Goal: Book appointment/travel/reservation: Book appointment/travel/reservation

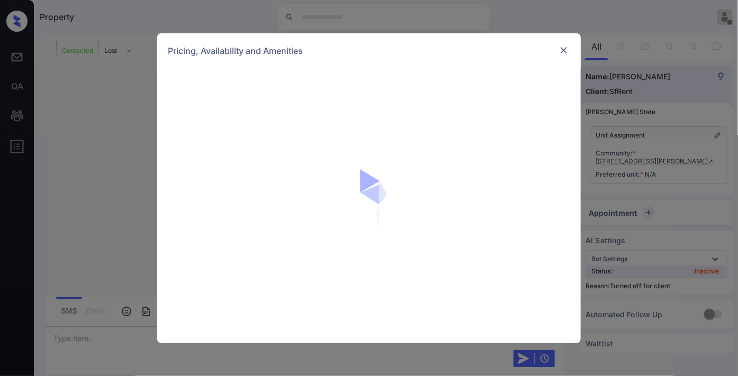
scroll to position [2017, 0]
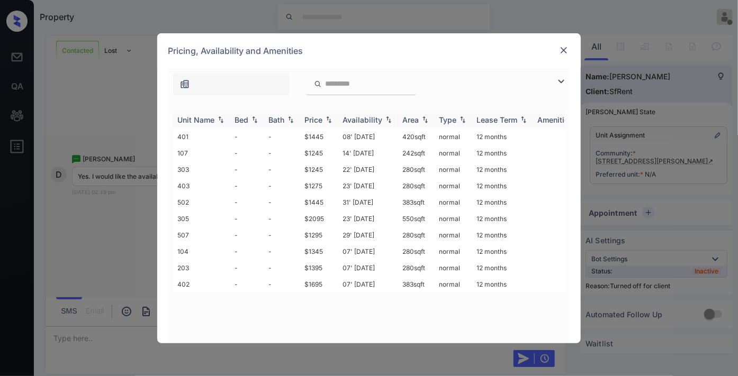
click at [320, 121] on div "Price" at bounding box center [313, 119] width 18 height 9
click at [316, 135] on td "$1245" at bounding box center [319, 137] width 38 height 16
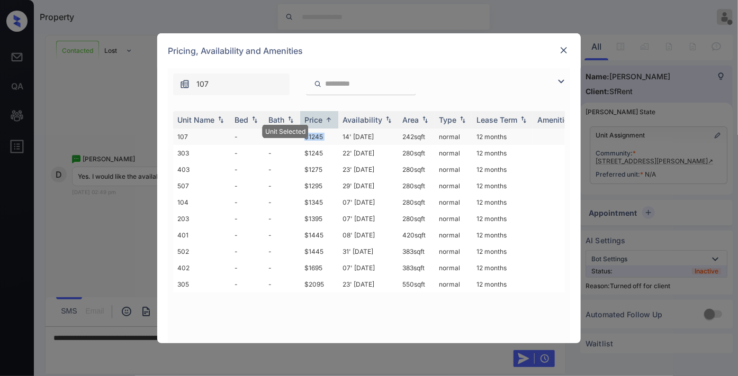
click at [316, 135] on td "$1245" at bounding box center [319, 137] width 38 height 16
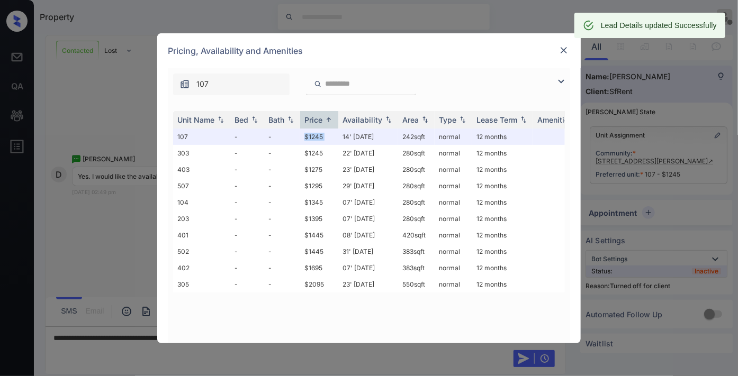
click at [565, 51] on img at bounding box center [563, 50] width 11 height 11
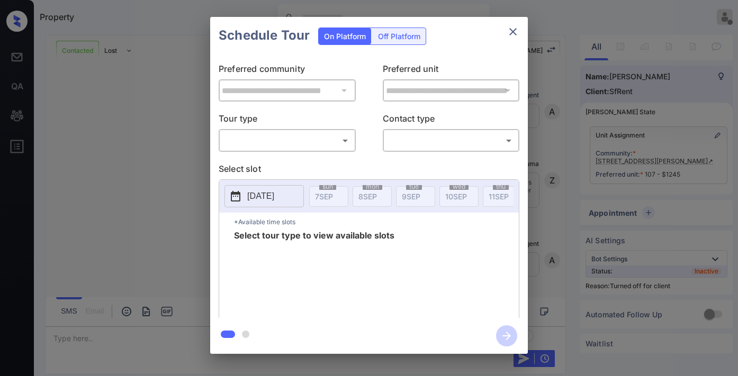
click at [388, 41] on div "Off Platform" at bounding box center [398, 36] width 53 height 16
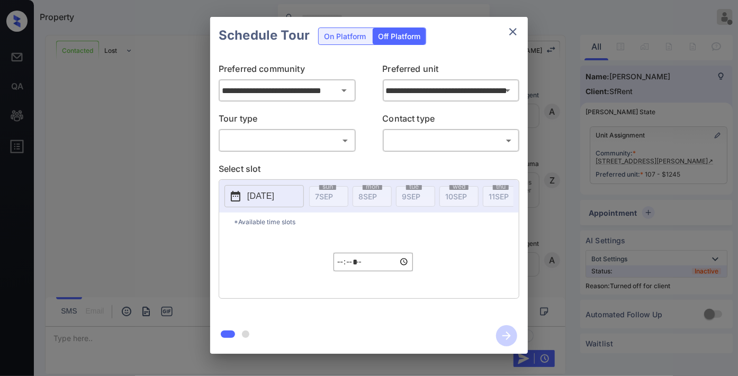
scroll to position [2017, 0]
click at [324, 146] on body "Property Samantha Soliven Offline Set yourself online Set yourself on break Pro…" at bounding box center [369, 188] width 738 height 376
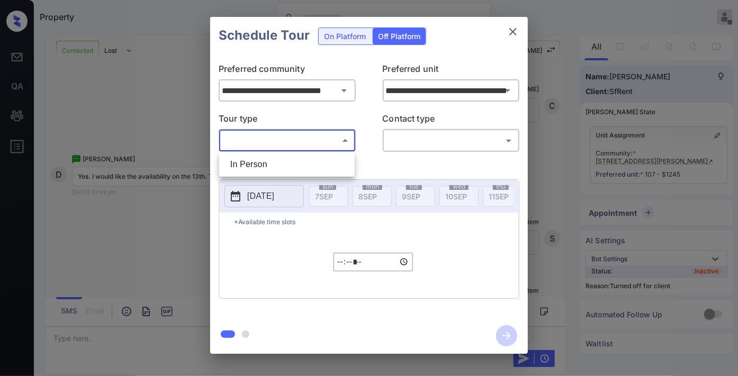
click at [303, 170] on li "In Person" at bounding box center [287, 164] width 130 height 19
type input "********"
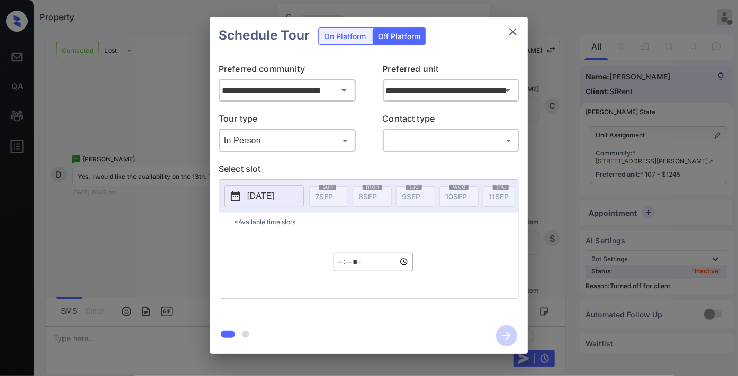
click at [444, 138] on body "Property Samantha Soliven Offline Set yourself online Set yourself on break Pro…" at bounding box center [369, 188] width 738 height 376
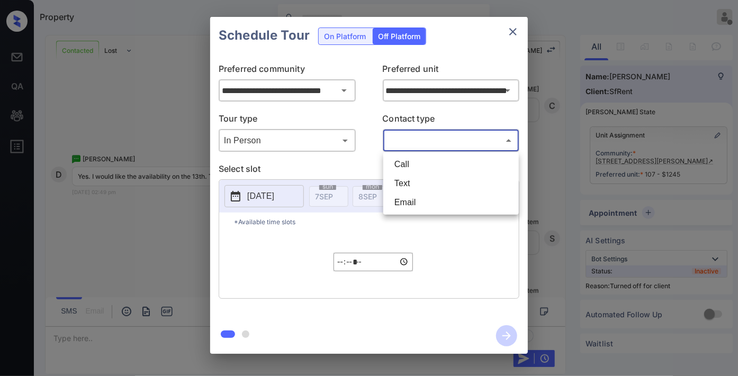
click at [429, 175] on li "Text" at bounding box center [451, 183] width 130 height 19
type input "****"
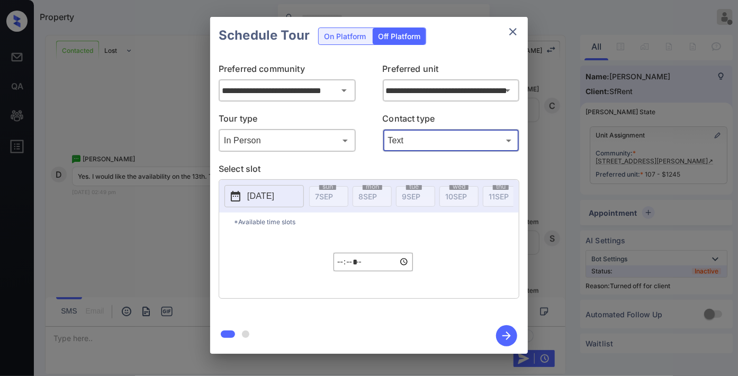
click at [274, 197] on p "[DATE]" at bounding box center [260, 196] width 27 height 13
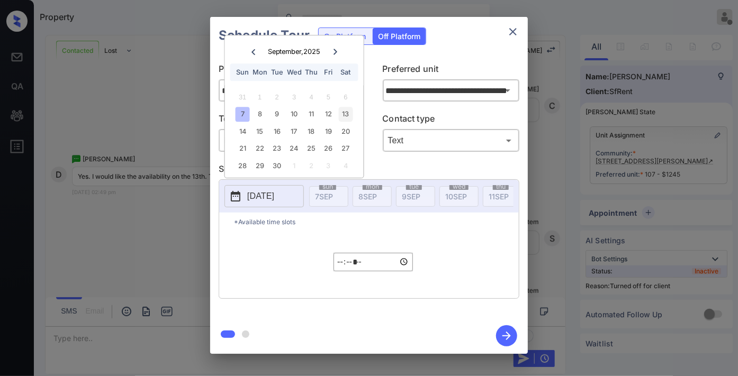
click at [347, 111] on div "13" at bounding box center [345, 114] width 14 height 14
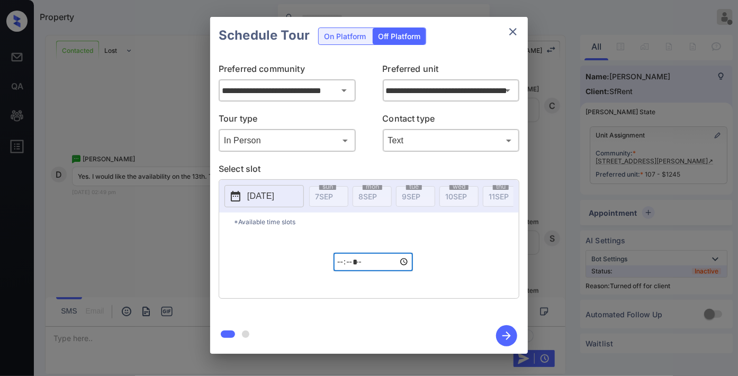
click at [340, 268] on input "*****" at bounding box center [372, 262] width 79 height 19
type input "*****"
click at [506, 332] on icon "button" at bounding box center [506, 336] width 8 height 8
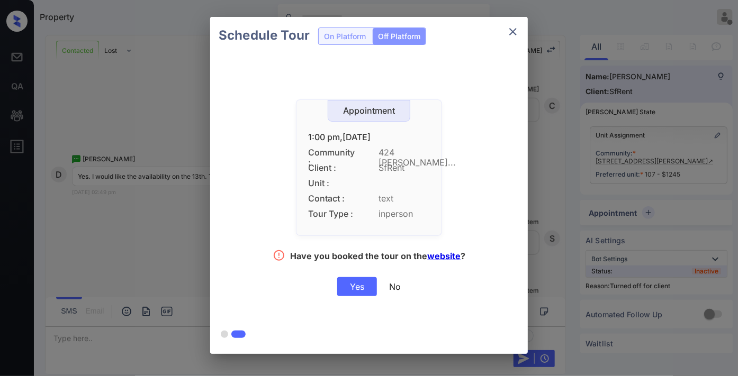
click at [361, 283] on div "Yes" at bounding box center [357, 286] width 40 height 19
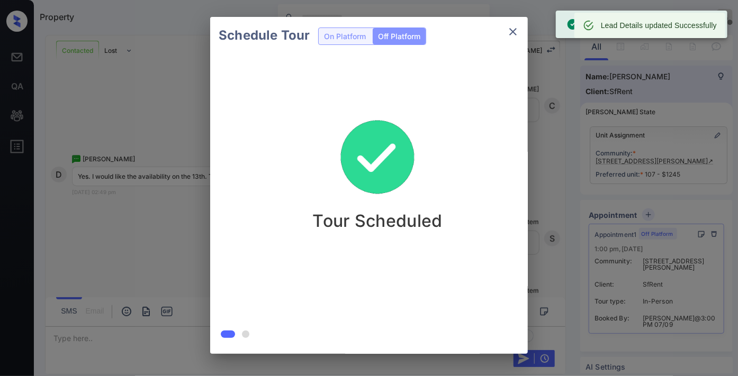
click at [608, 80] on div "Schedule Tour On Platform Off Platform Tour Scheduled" at bounding box center [369, 185] width 738 height 371
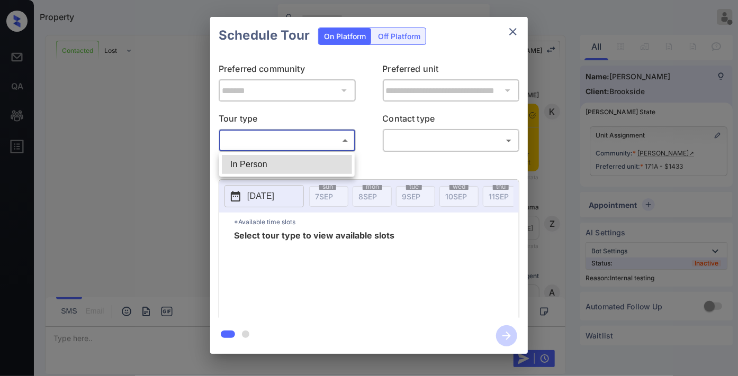
click at [520, 30] on div at bounding box center [369, 188] width 738 height 376
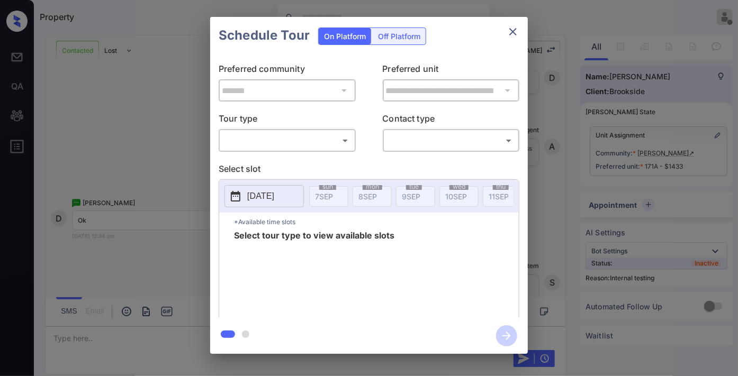
click at [515, 34] on icon "close" at bounding box center [512, 31] width 7 height 7
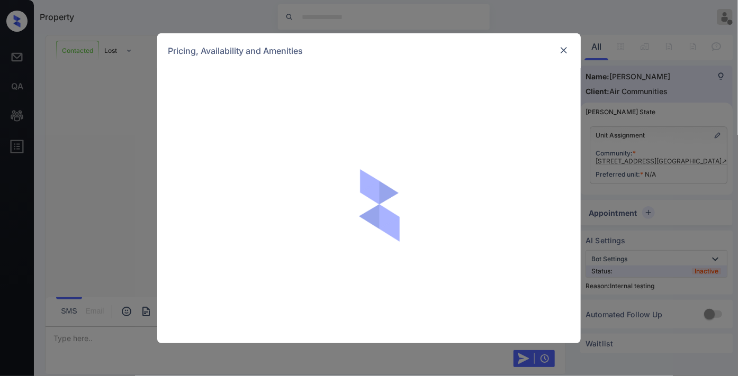
scroll to position [3340, 0]
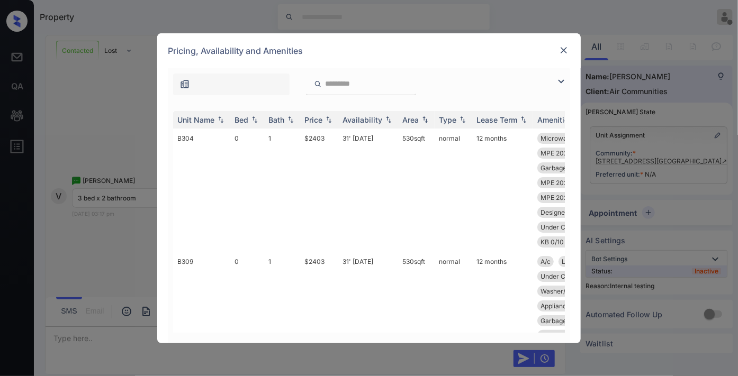
click at [319, 118] on div "Price" at bounding box center [313, 119] width 18 height 9
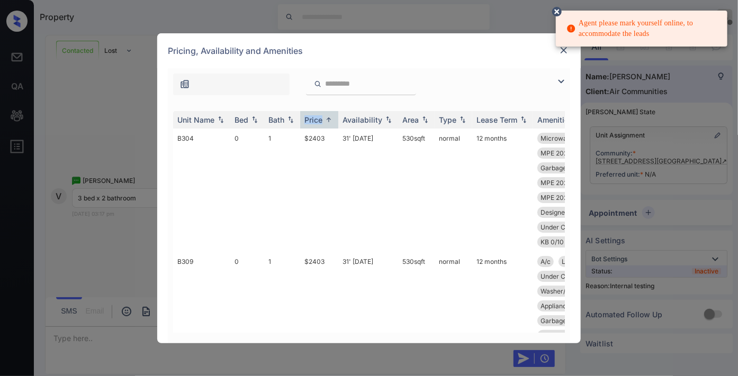
click at [559, 83] on img at bounding box center [560, 81] width 13 height 13
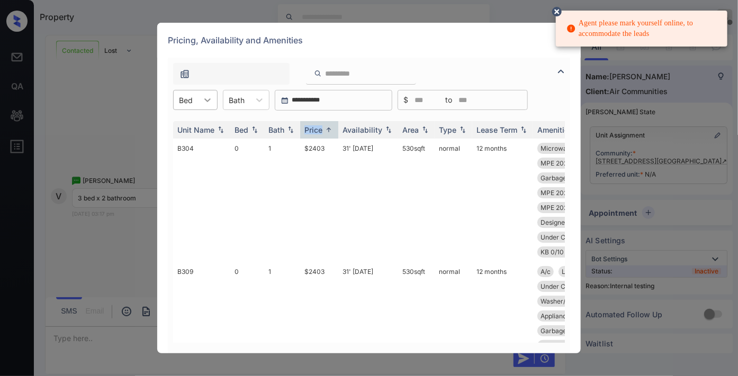
click at [200, 103] on div at bounding box center [207, 99] width 19 height 19
click at [335, 124] on th "Price" at bounding box center [319, 129] width 38 height 17
click at [554, 11] on icon at bounding box center [557, 12] width 10 height 10
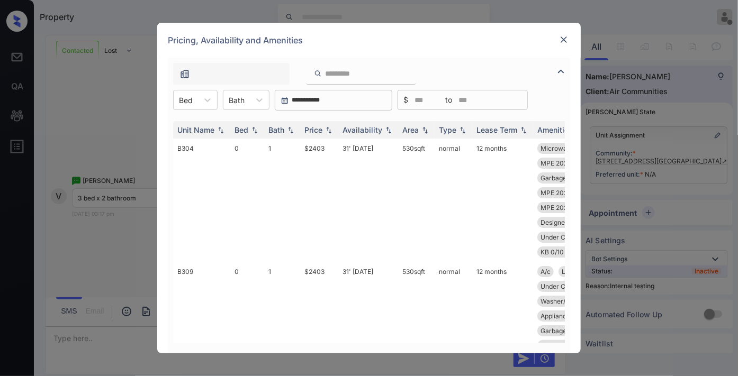
click at [567, 35] on img at bounding box center [563, 39] width 11 height 11
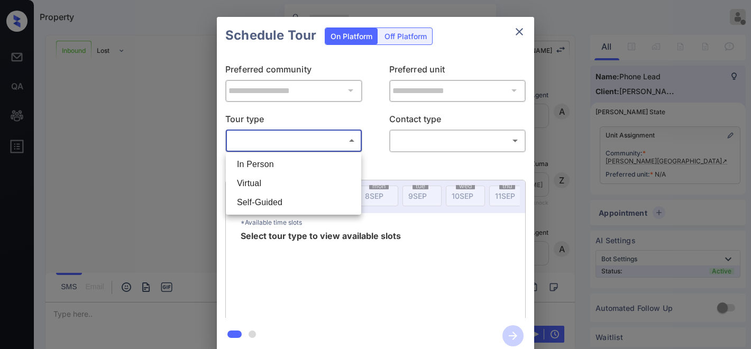
click at [320, 165] on li "In Person" at bounding box center [294, 164] width 130 height 19
type input "********"
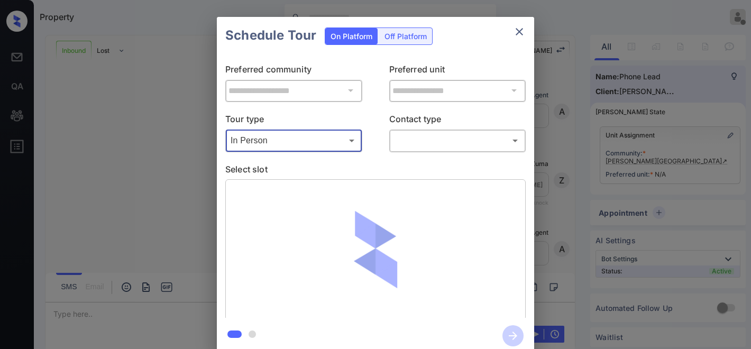
scroll to position [1012, 0]
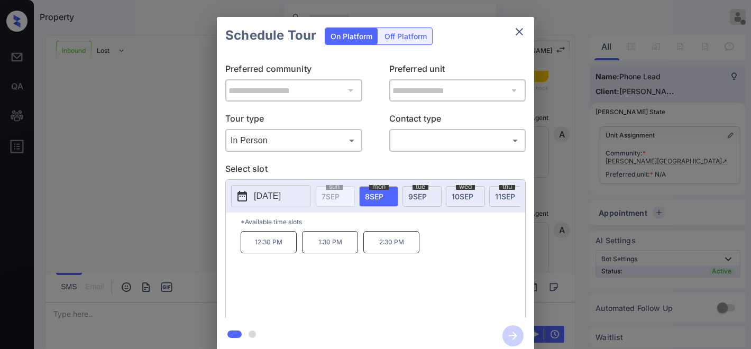
click at [521, 36] on icon "close" at bounding box center [519, 31] width 13 height 13
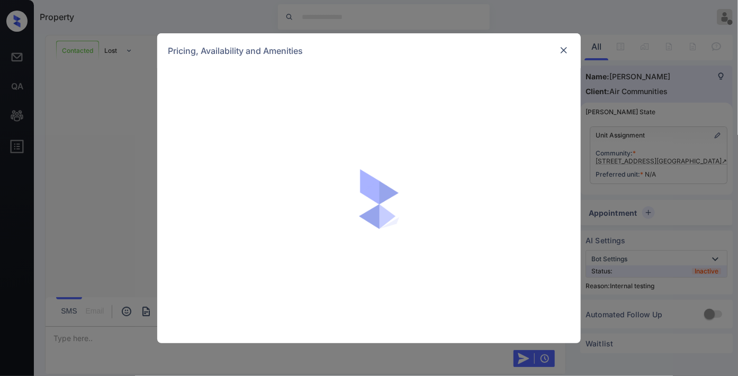
scroll to position [4070, 0]
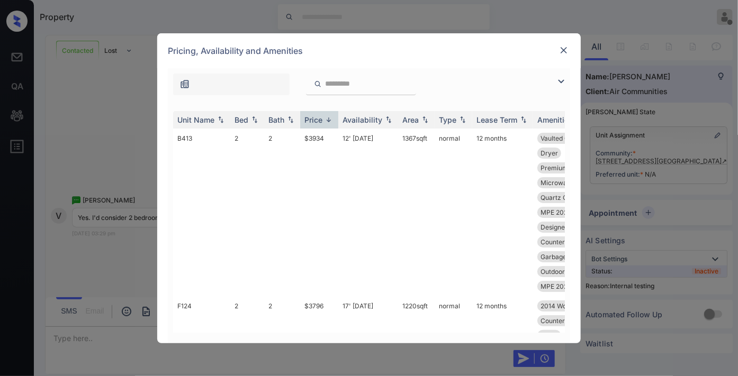
click at [317, 119] on div "Price" at bounding box center [313, 119] width 18 height 9
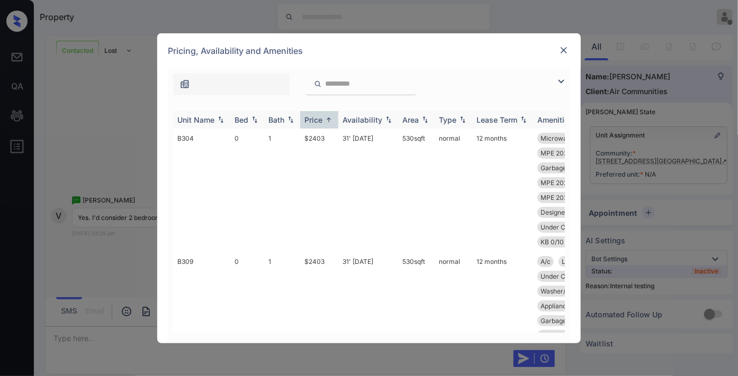
click at [561, 82] on img at bounding box center [560, 81] width 13 height 13
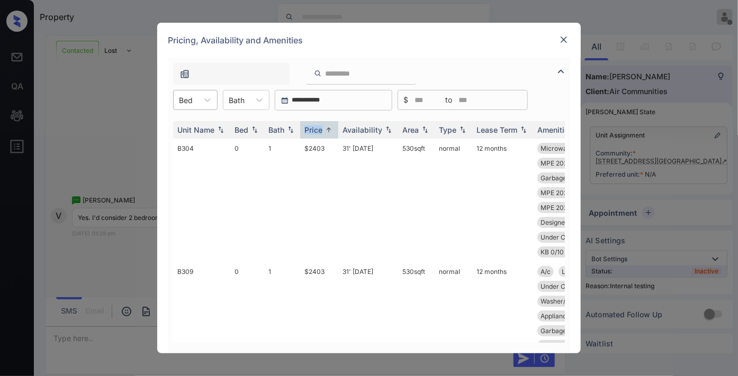
click at [196, 98] on div "Bed" at bounding box center [186, 100] width 24 height 15
click at [193, 168] on div "2" at bounding box center [195, 163] width 44 height 19
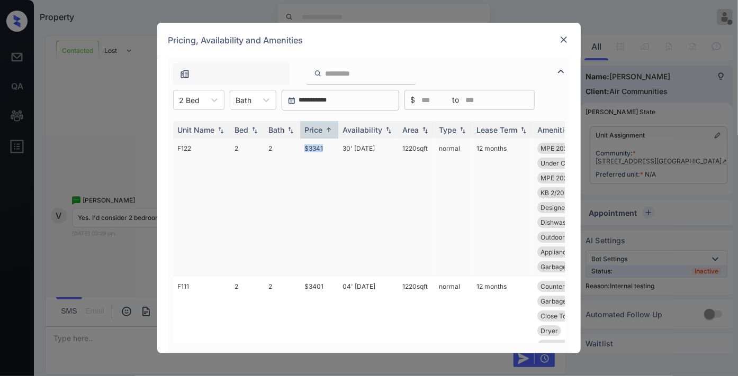
drag, startPoint x: 324, startPoint y: 143, endPoint x: 292, endPoint y: 145, distance: 32.3
click at [290, 143] on tr "F122 2 2 $3341 30' [DATE] sqft normal 12 months MPE 2024 Landsc... Closet Secon…" at bounding box center [449, 208] width 553 height 138
copy tr "$3341"
click at [350, 146] on td "30' [DATE]" at bounding box center [368, 208] width 60 height 138
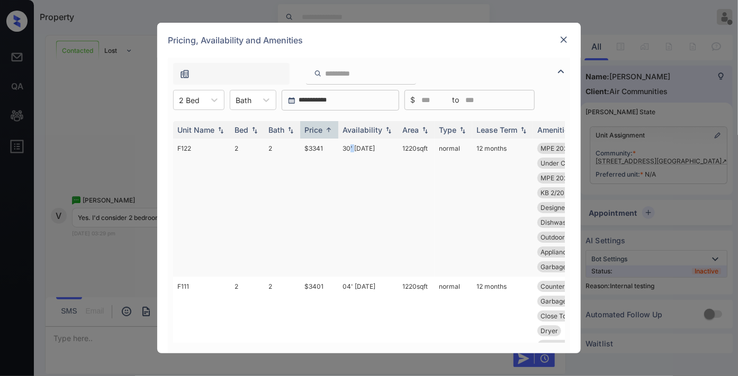
click at [350, 146] on td "30' [DATE]" at bounding box center [368, 208] width 60 height 138
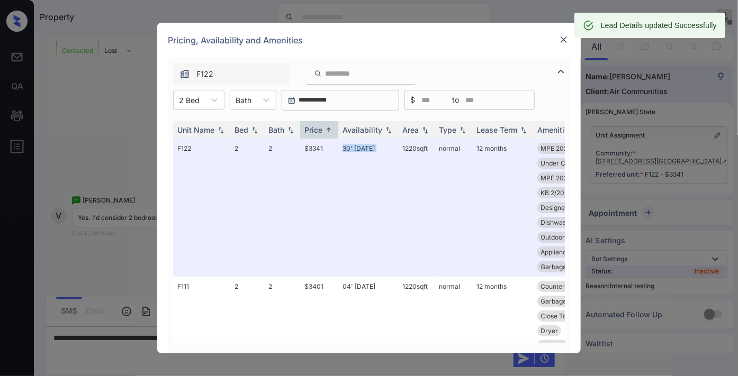
click at [563, 39] on img at bounding box center [563, 39] width 11 height 11
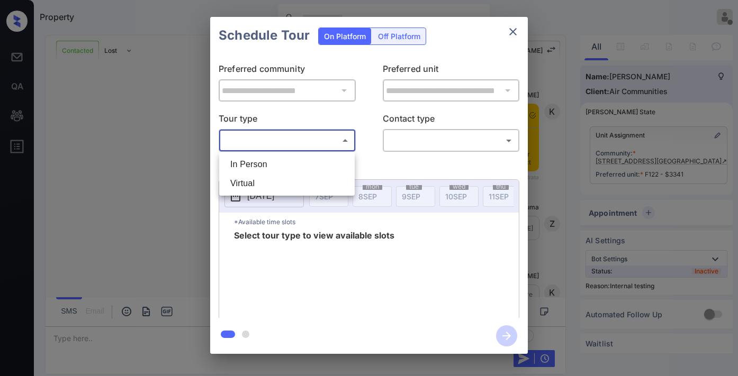
click at [297, 161] on li "In Person" at bounding box center [287, 164] width 130 height 19
type input "********"
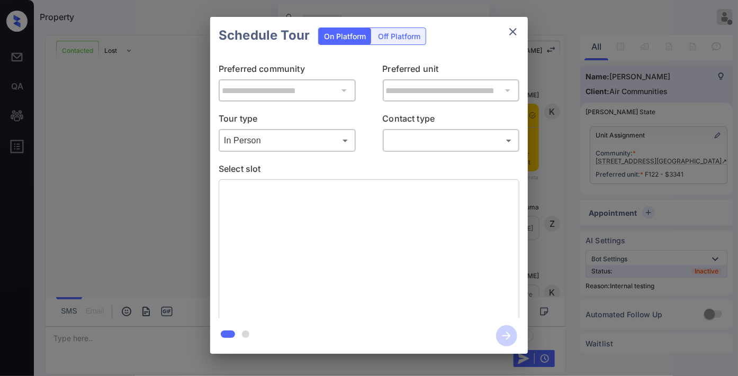
scroll to position [2023, 0]
click at [441, 141] on body "Property [PERSON_NAME] Offline Set yourself online Set yourself on break Profil…" at bounding box center [369, 188] width 738 height 376
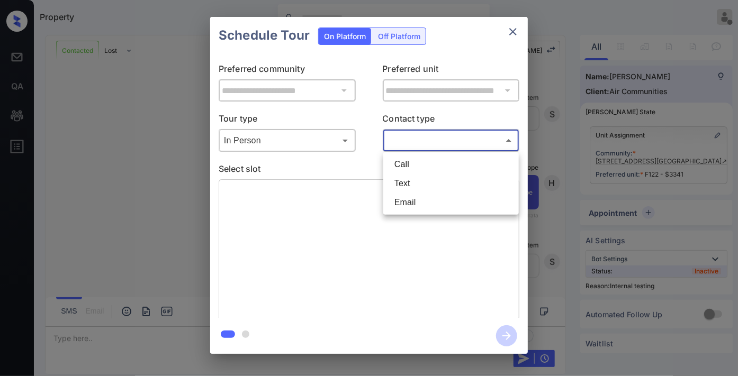
click at [439, 179] on li "Text" at bounding box center [451, 183] width 130 height 19
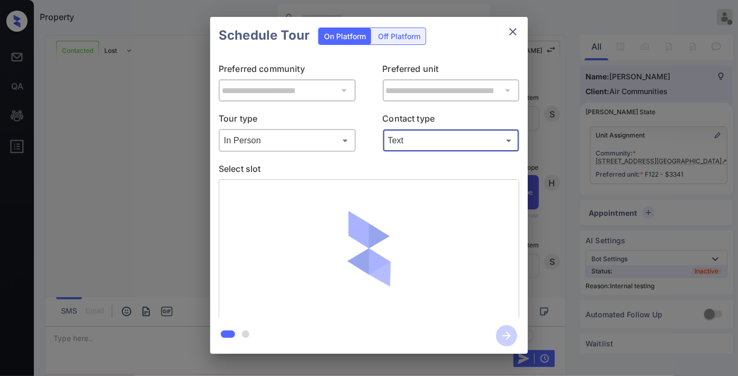
type input "****"
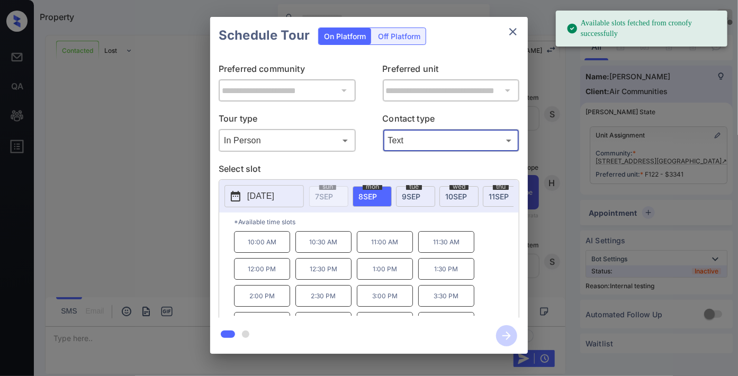
scroll to position [45, 0]
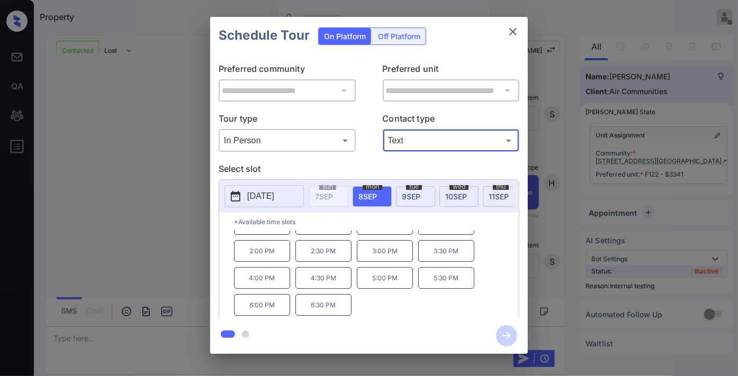
click at [328, 285] on p "4:30 PM" at bounding box center [323, 278] width 56 height 22
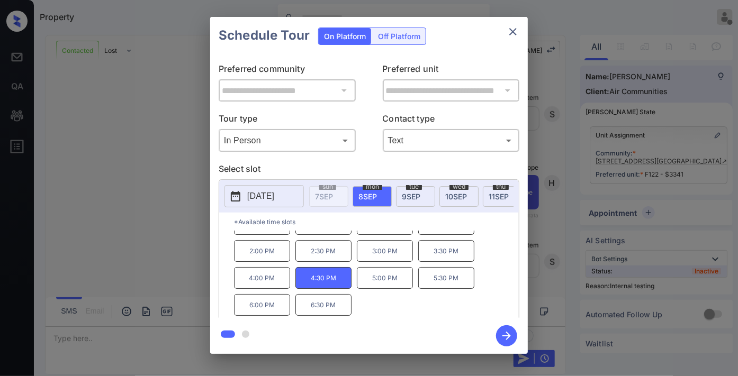
click at [508, 331] on icon "button" at bounding box center [506, 335] width 21 height 21
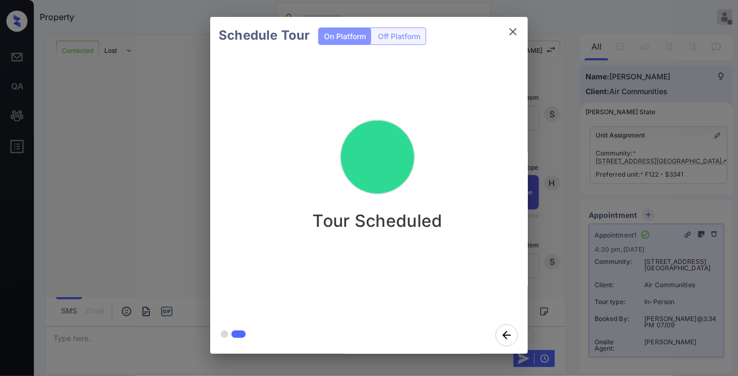
click at [510, 28] on icon "close" at bounding box center [512, 31] width 13 height 13
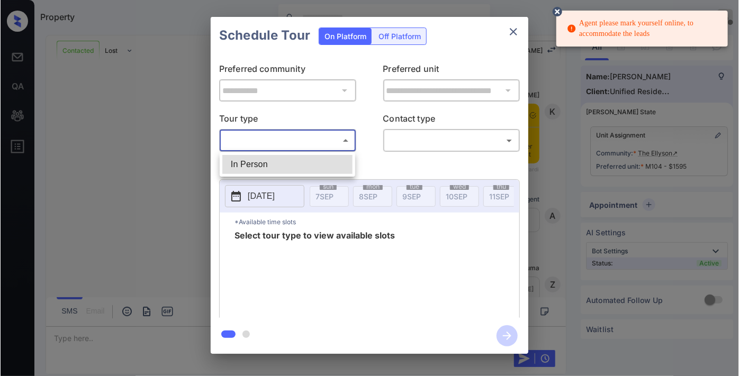
scroll to position [479, 0]
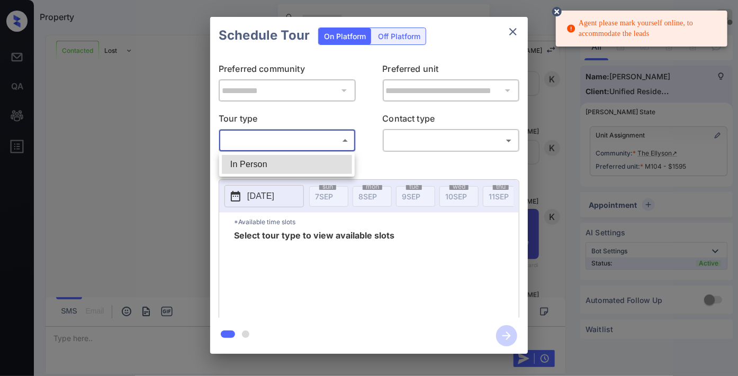
click at [274, 161] on li "In Person" at bounding box center [287, 164] width 130 height 19
type input "********"
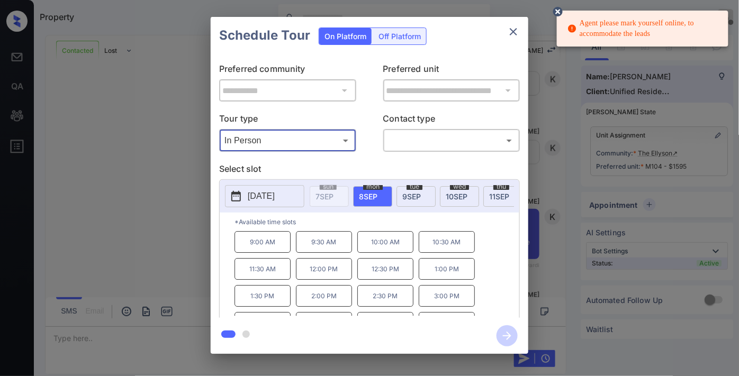
click at [275, 199] on p "[DATE]" at bounding box center [261, 196] width 27 height 13
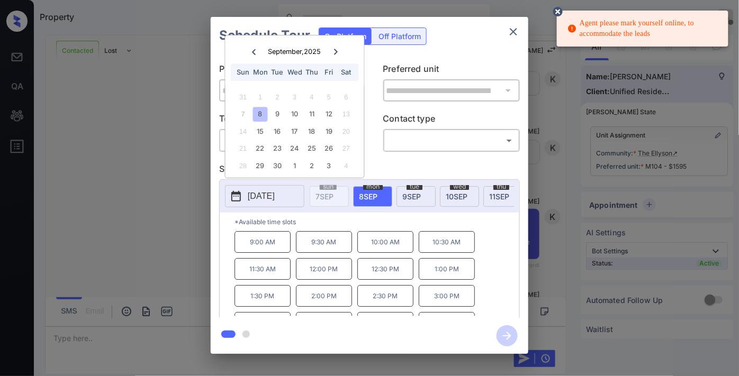
click at [512, 35] on icon "close" at bounding box center [513, 31] width 13 height 13
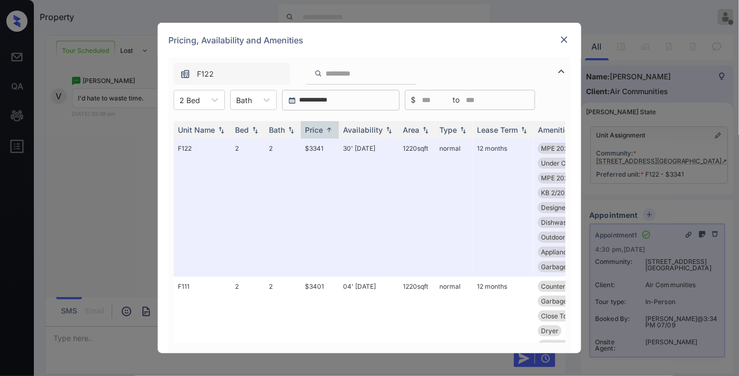
click at [568, 36] on img at bounding box center [564, 39] width 11 height 11
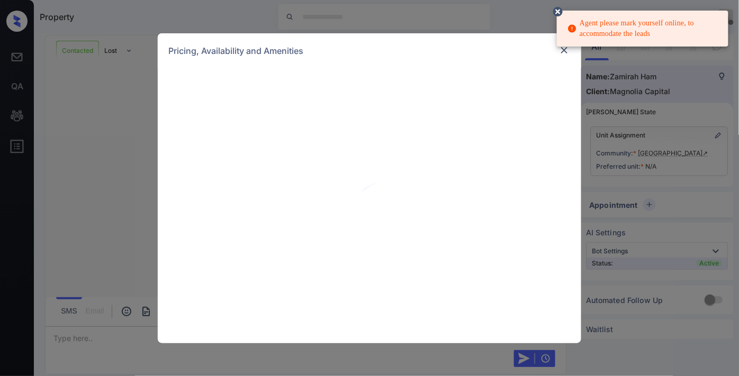
scroll to position [613, 0]
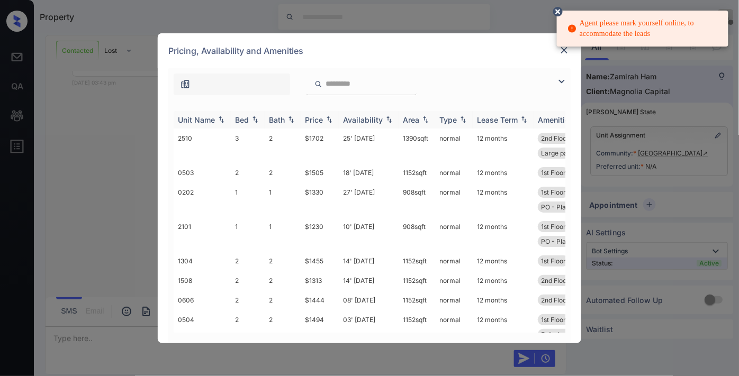
click at [315, 122] on div "Price" at bounding box center [314, 119] width 18 height 9
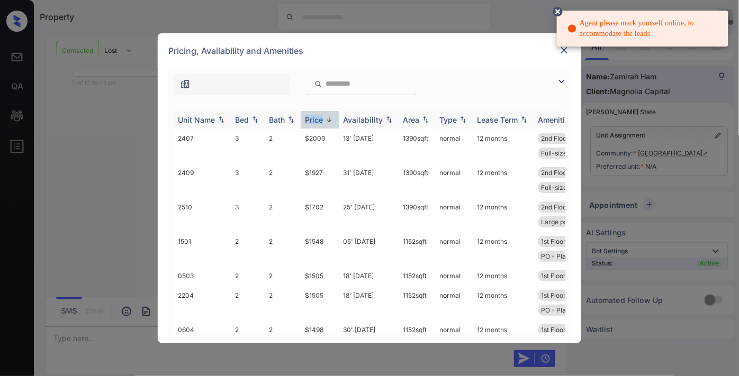
click at [315, 122] on div "Price" at bounding box center [314, 119] width 18 height 9
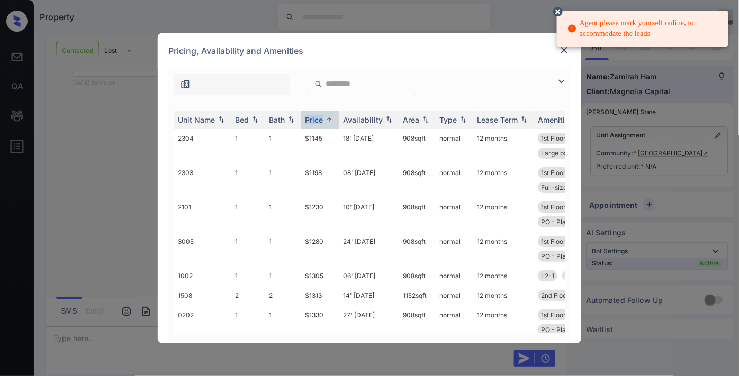
click at [558, 85] on img at bounding box center [561, 81] width 13 height 13
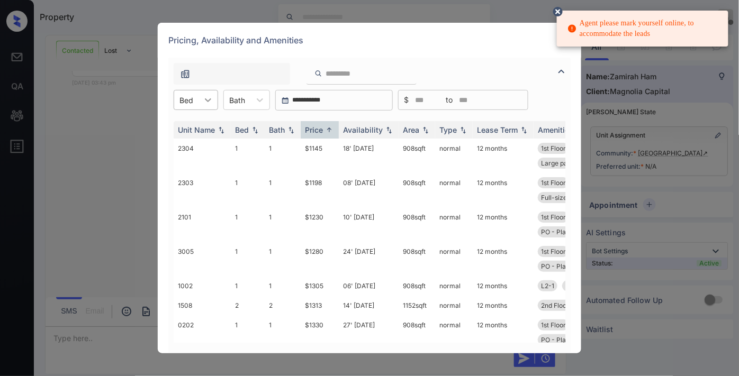
click at [201, 98] on div at bounding box center [207, 99] width 19 height 19
click at [198, 140] on div "2" at bounding box center [196, 144] width 44 height 19
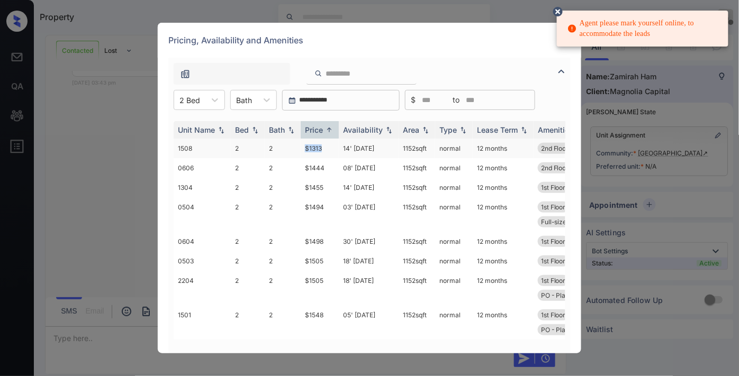
drag, startPoint x: 330, startPoint y: 147, endPoint x: 281, endPoint y: 148, distance: 48.7
click at [281, 148] on tr "1508 2 2 $1313 14' Nov 25 1152 sqft normal 12 months 2nd Floor Full-size washe.…" at bounding box center [450, 149] width 553 height 20
copy tr "$1313"
drag, startPoint x: 334, startPoint y: 169, endPoint x: 283, endPoint y: 165, distance: 51.5
click at [283, 165] on tr "0606 2 2 $1444 08' Sep 25 1152 sqft normal 12 months 2nd Floor L2-2 Full-size w…" at bounding box center [450, 168] width 553 height 20
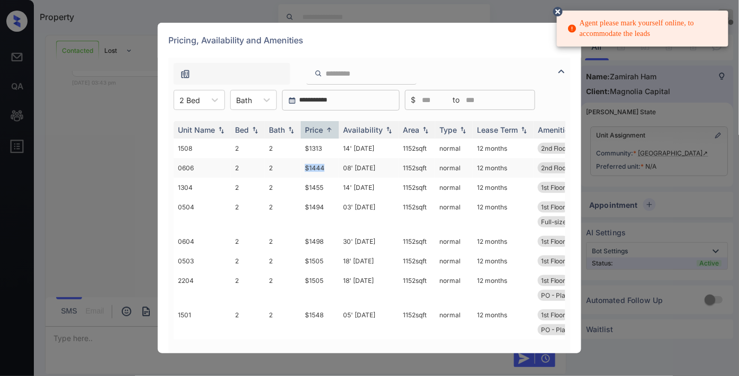
copy tr "$1444"
click at [380, 170] on td "08' Sep 25" at bounding box center [369, 168] width 60 height 20
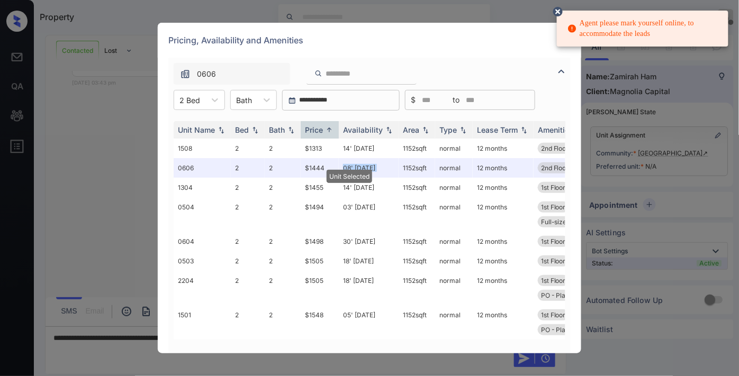
click at [557, 13] on icon at bounding box center [558, 12] width 10 height 10
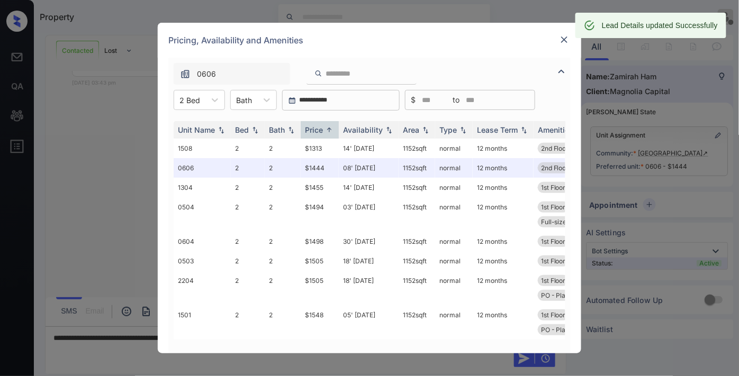
click at [564, 43] on img at bounding box center [564, 39] width 11 height 11
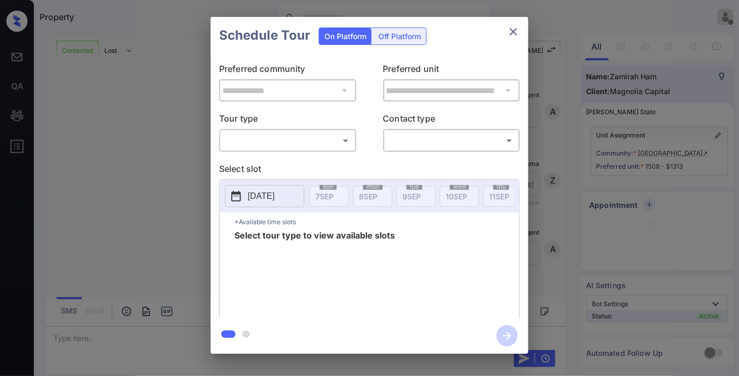
click at [325, 140] on body "Property [PERSON_NAME] Offline Set yourself online Set yourself on break Profil…" at bounding box center [369, 188] width 739 height 376
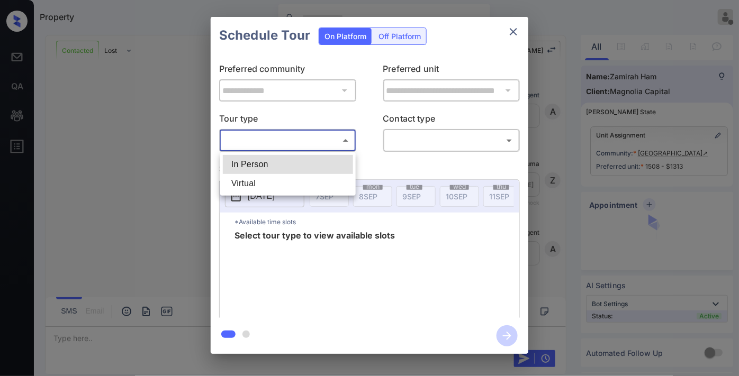
click at [310, 157] on li "In Person" at bounding box center [288, 164] width 130 height 19
type input "********"
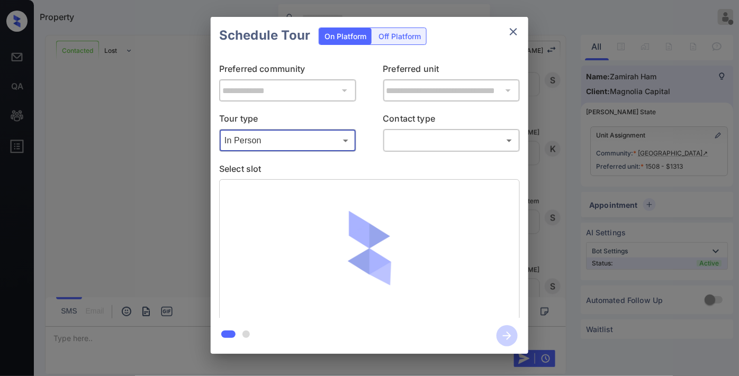
click at [404, 141] on body "Property [PERSON_NAME] Offline Set yourself online Set yourself on break Profil…" at bounding box center [369, 188] width 739 height 376
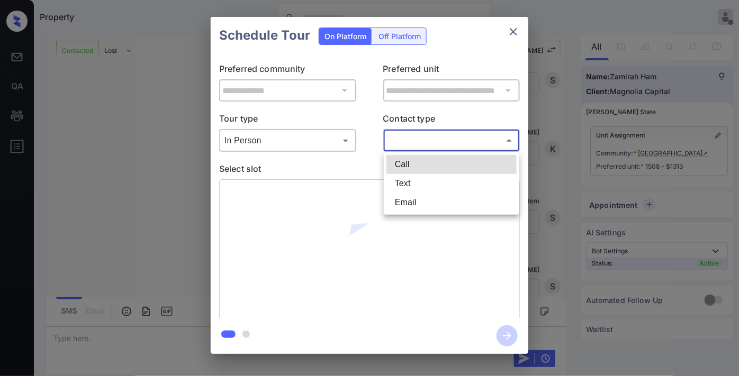
click at [419, 177] on li "Text" at bounding box center [451, 183] width 130 height 19
type input "****"
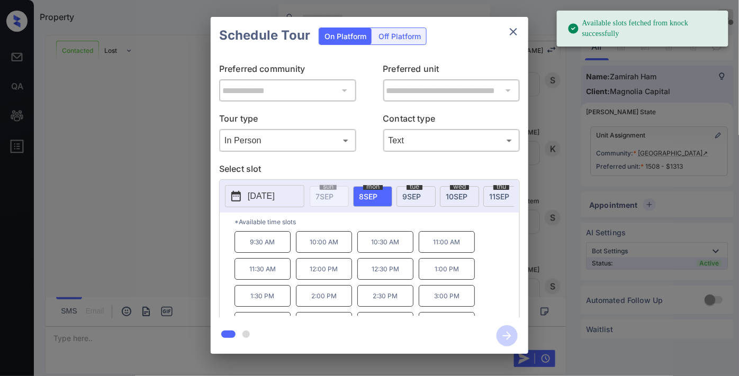
click at [273, 188] on button "[DATE]" at bounding box center [264, 196] width 79 height 22
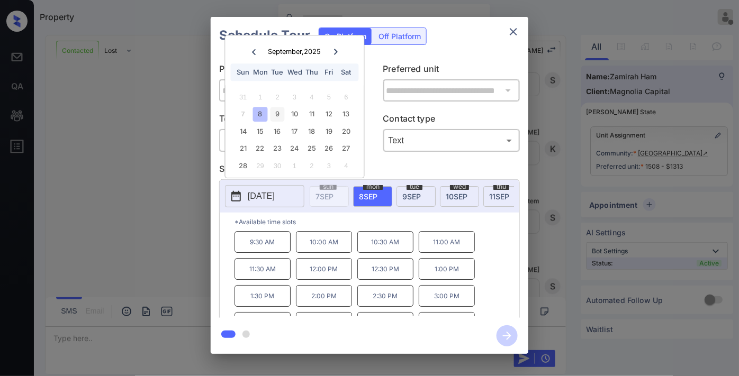
click at [276, 117] on div "9" at bounding box center [277, 114] width 14 height 14
click at [438, 246] on p "11:00 AM" at bounding box center [446, 242] width 56 height 22
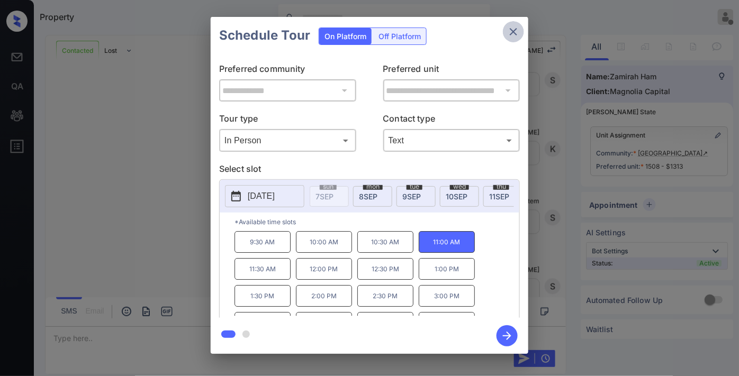
click at [509, 33] on icon "close" at bounding box center [513, 31] width 13 height 13
